Goal: Communication & Community: Answer question/provide support

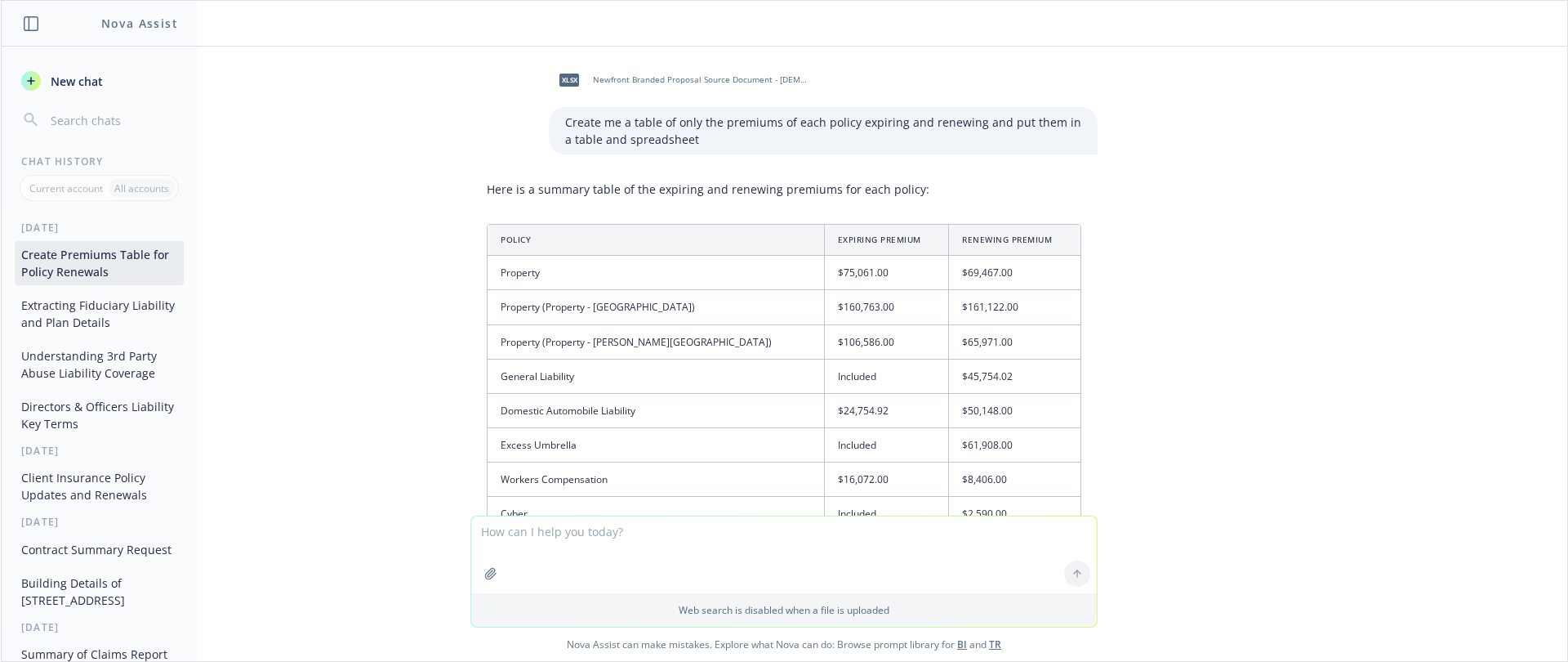
scroll to position [472, 0]
